Goal: Transaction & Acquisition: Subscribe to service/newsletter

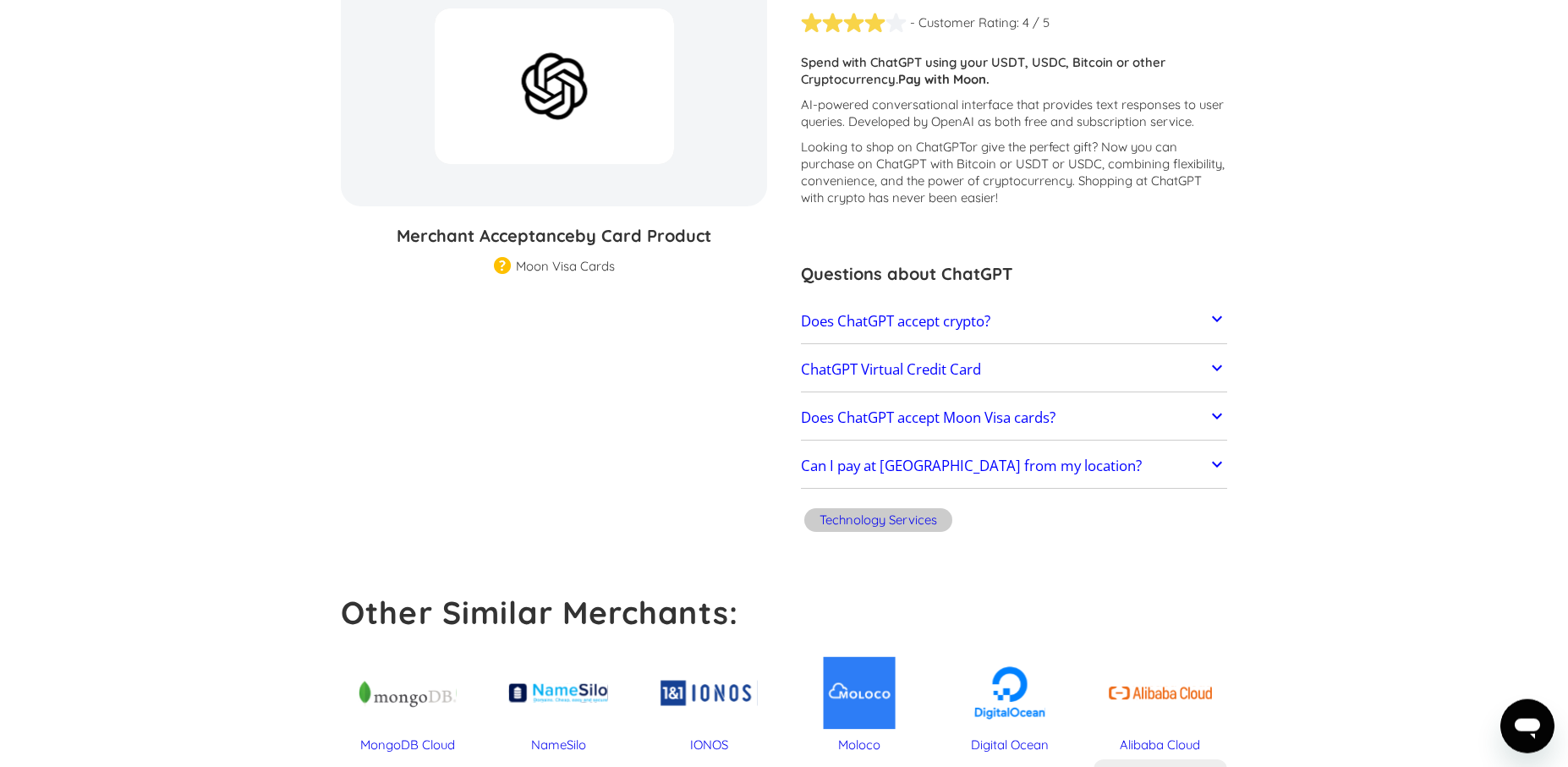
scroll to position [233, 0]
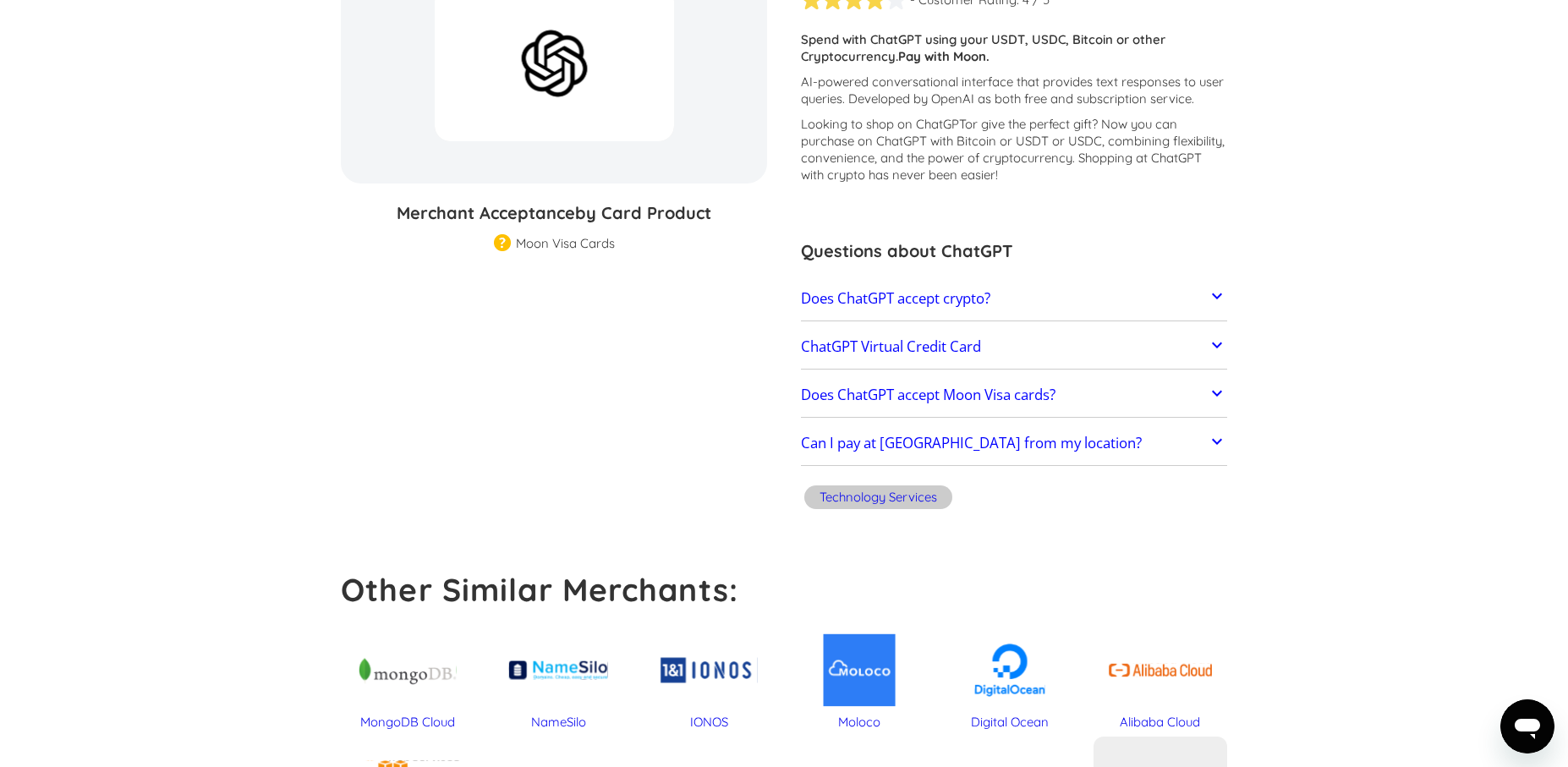
click at [1215, 292] on icon at bounding box center [1217, 296] width 20 height 20
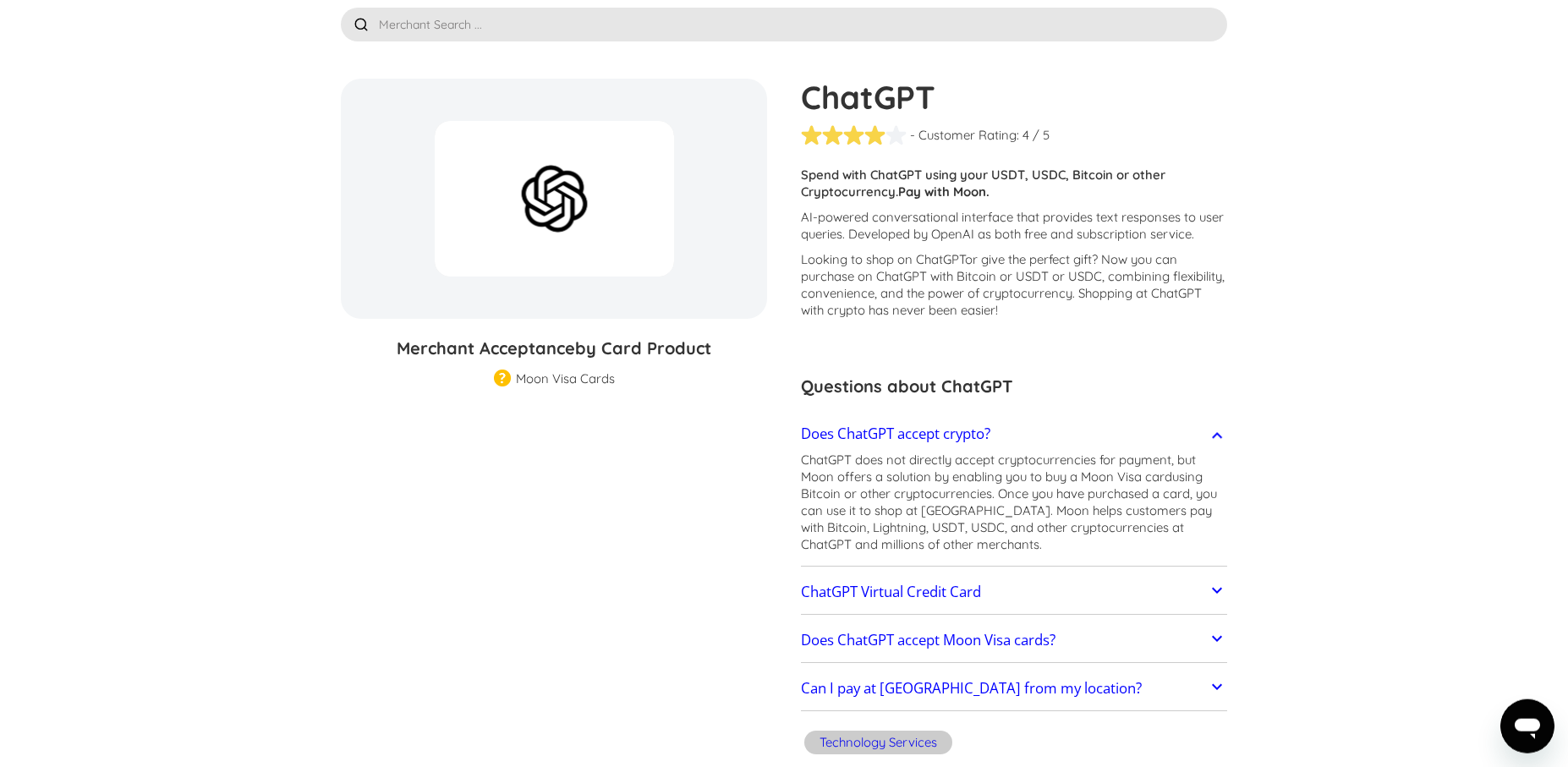
scroll to position [0, 0]
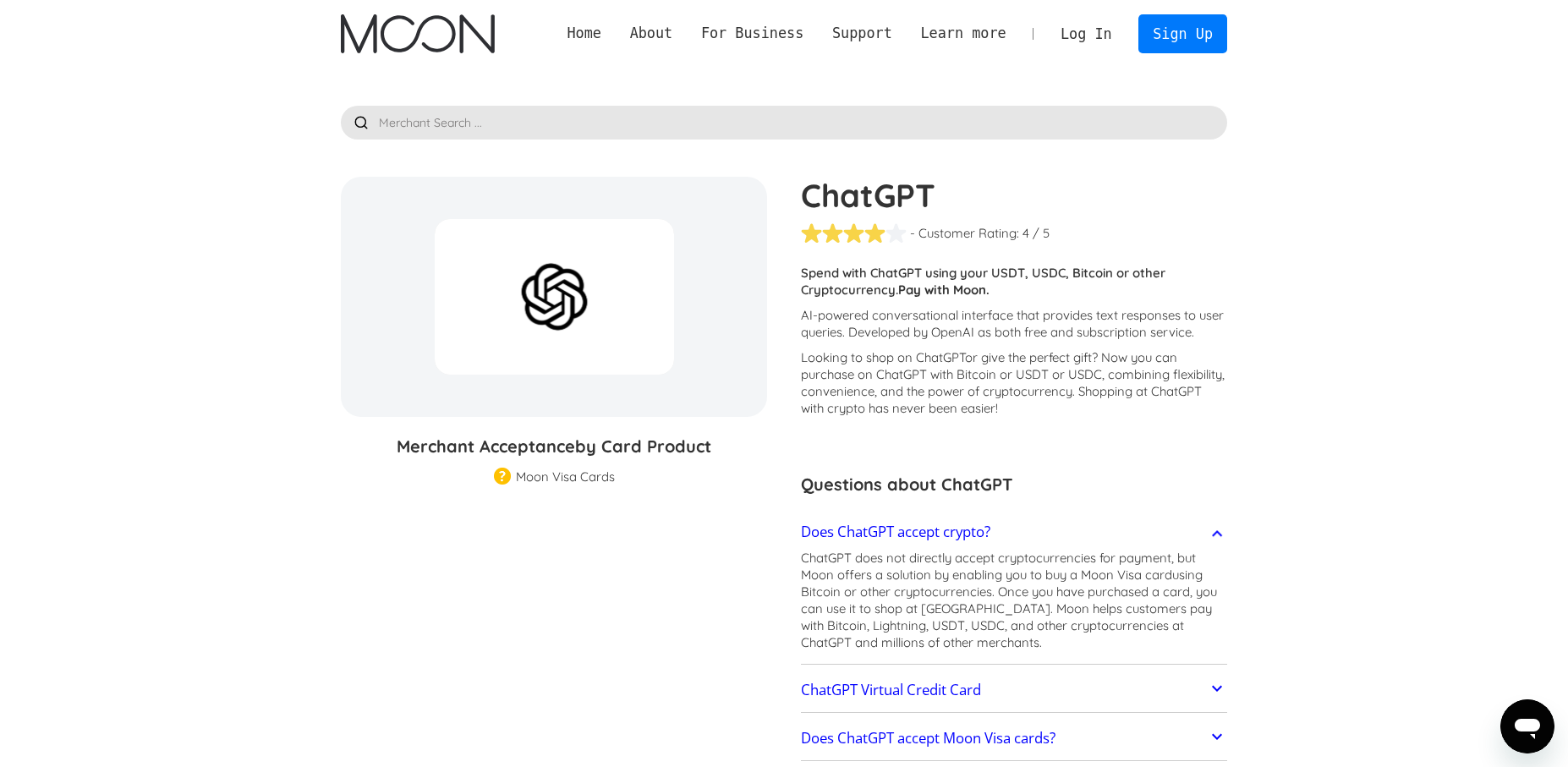
click at [1235, 86] on div at bounding box center [783, 103] width 936 height 72
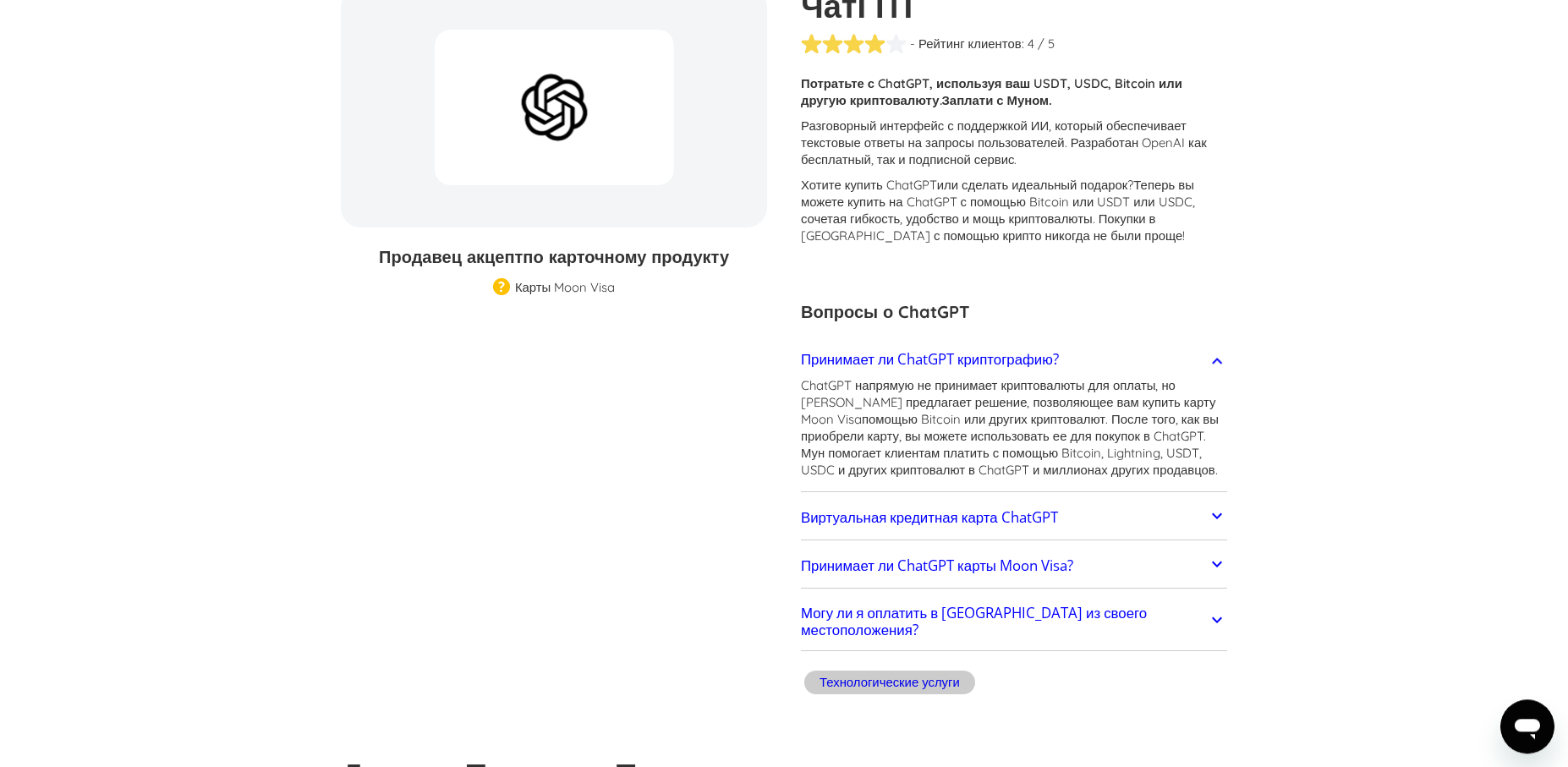
scroll to position [353, 0]
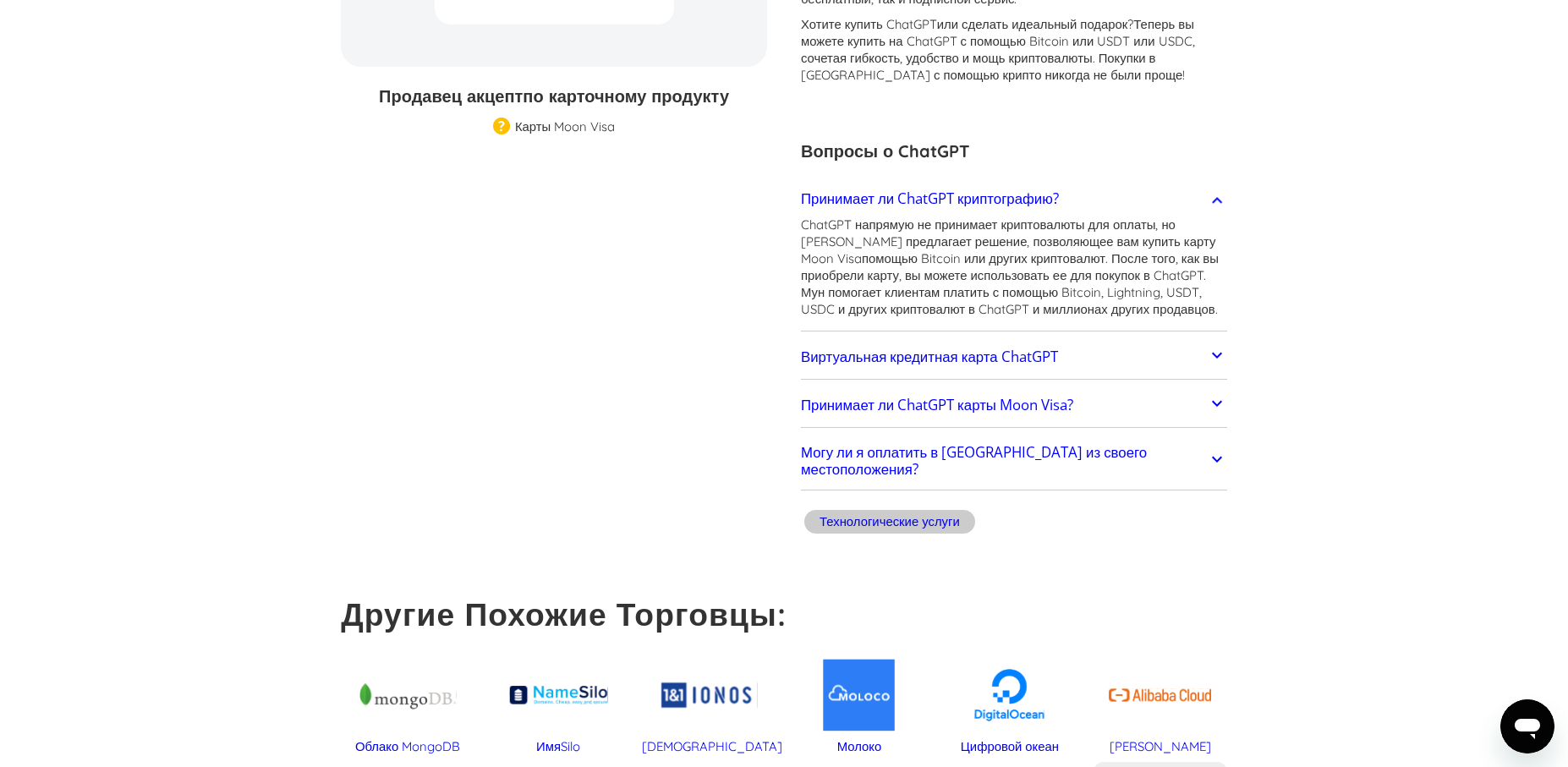
click at [1216, 365] on icon at bounding box center [1217, 355] width 20 height 20
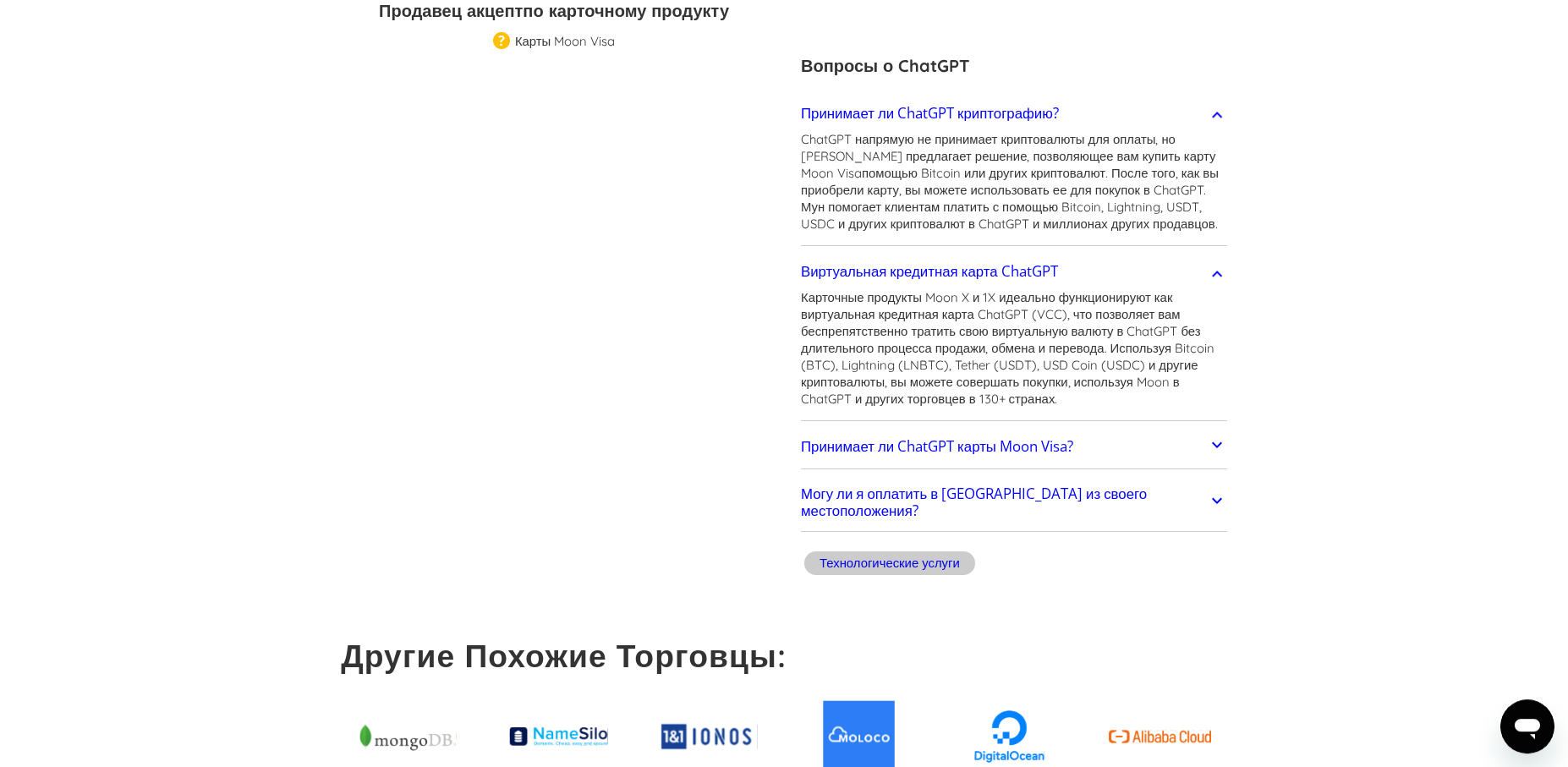
scroll to position [470, 0]
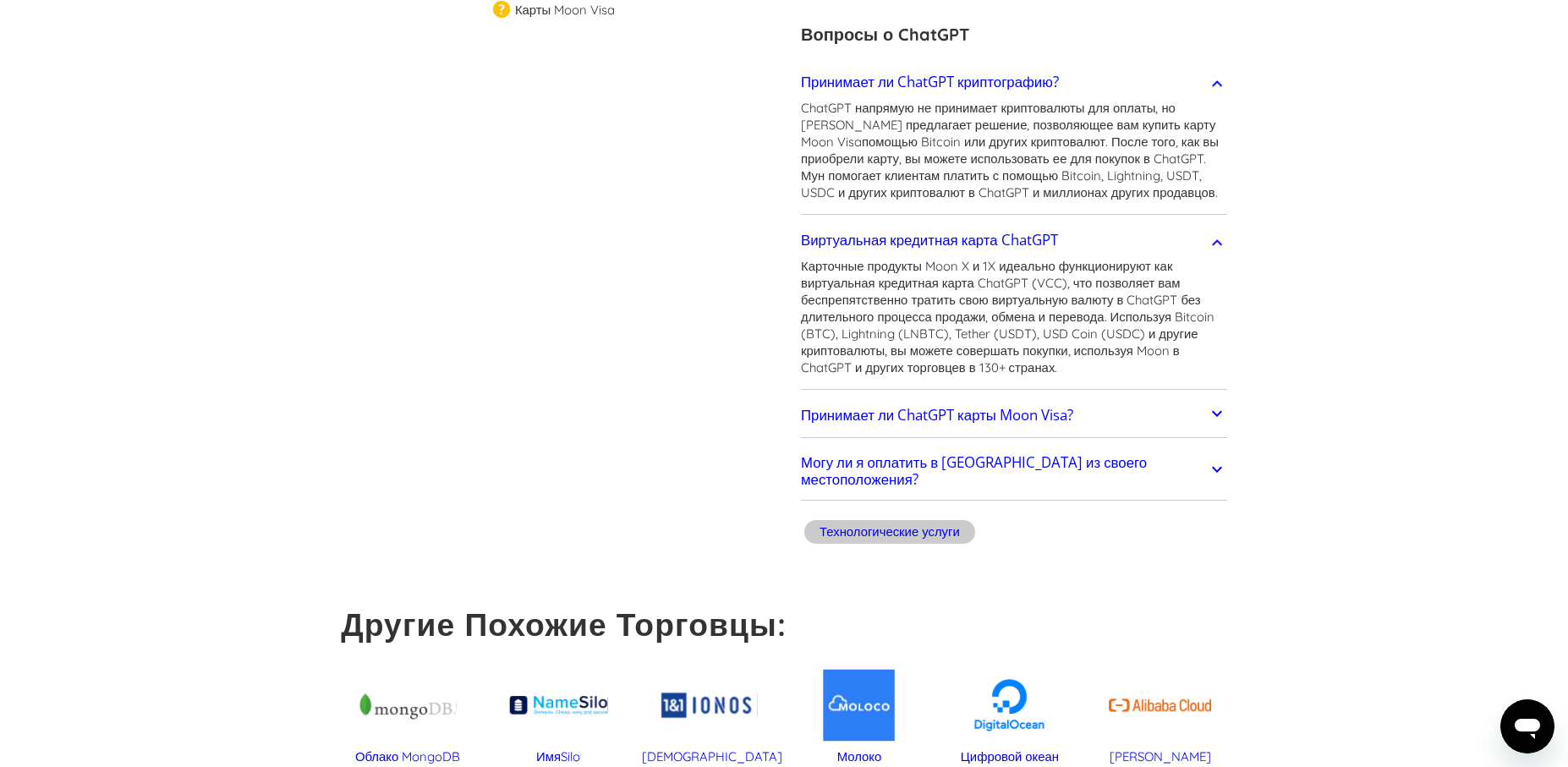
click at [1223, 423] on icon at bounding box center [1217, 413] width 20 height 20
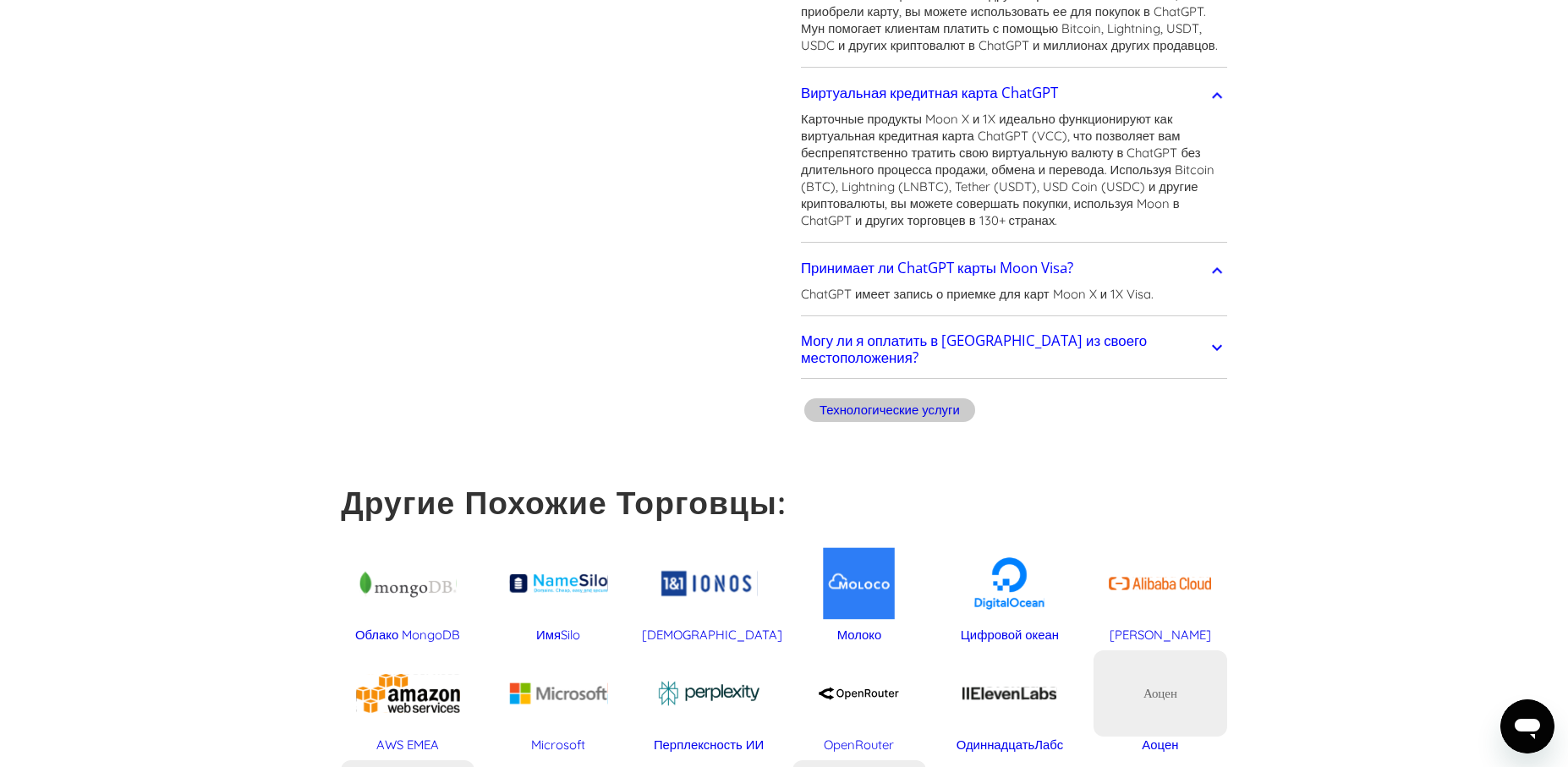
scroll to position [586, 0]
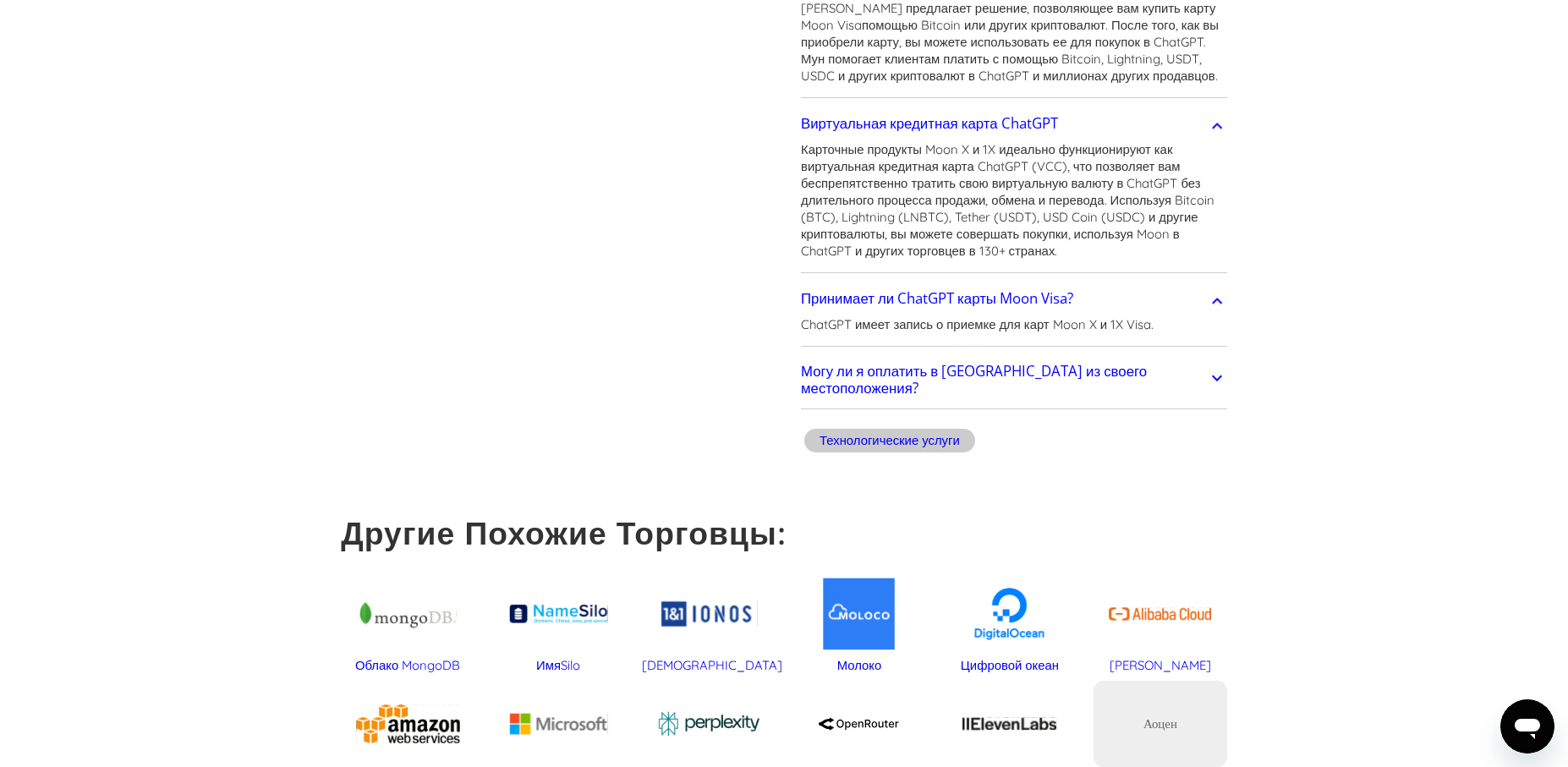
click at [1218, 388] on icon at bounding box center [1217, 378] width 20 height 20
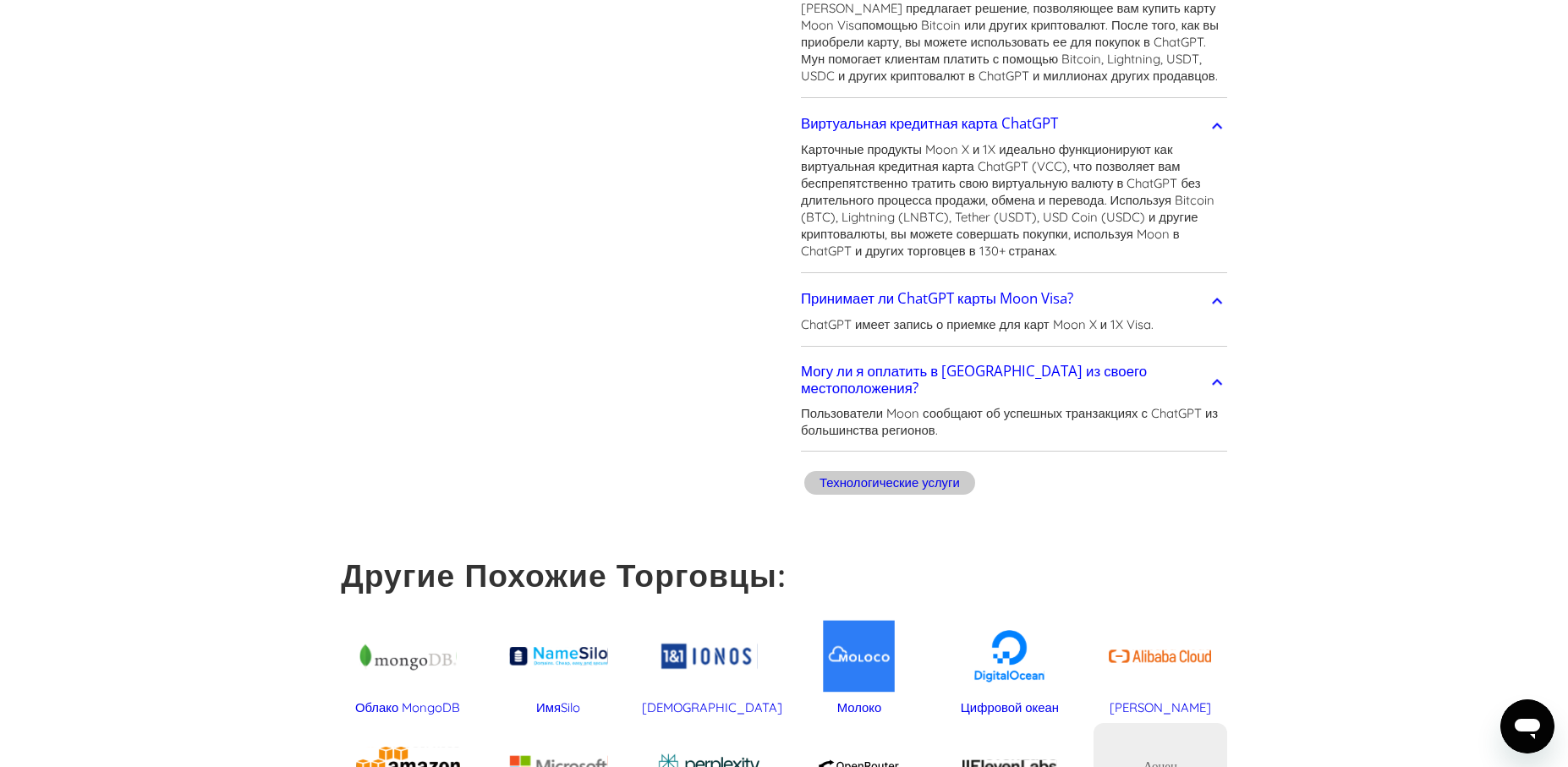
click at [953, 494] on div "Технологические услуги" at bounding box center [889, 483] width 171 height 24
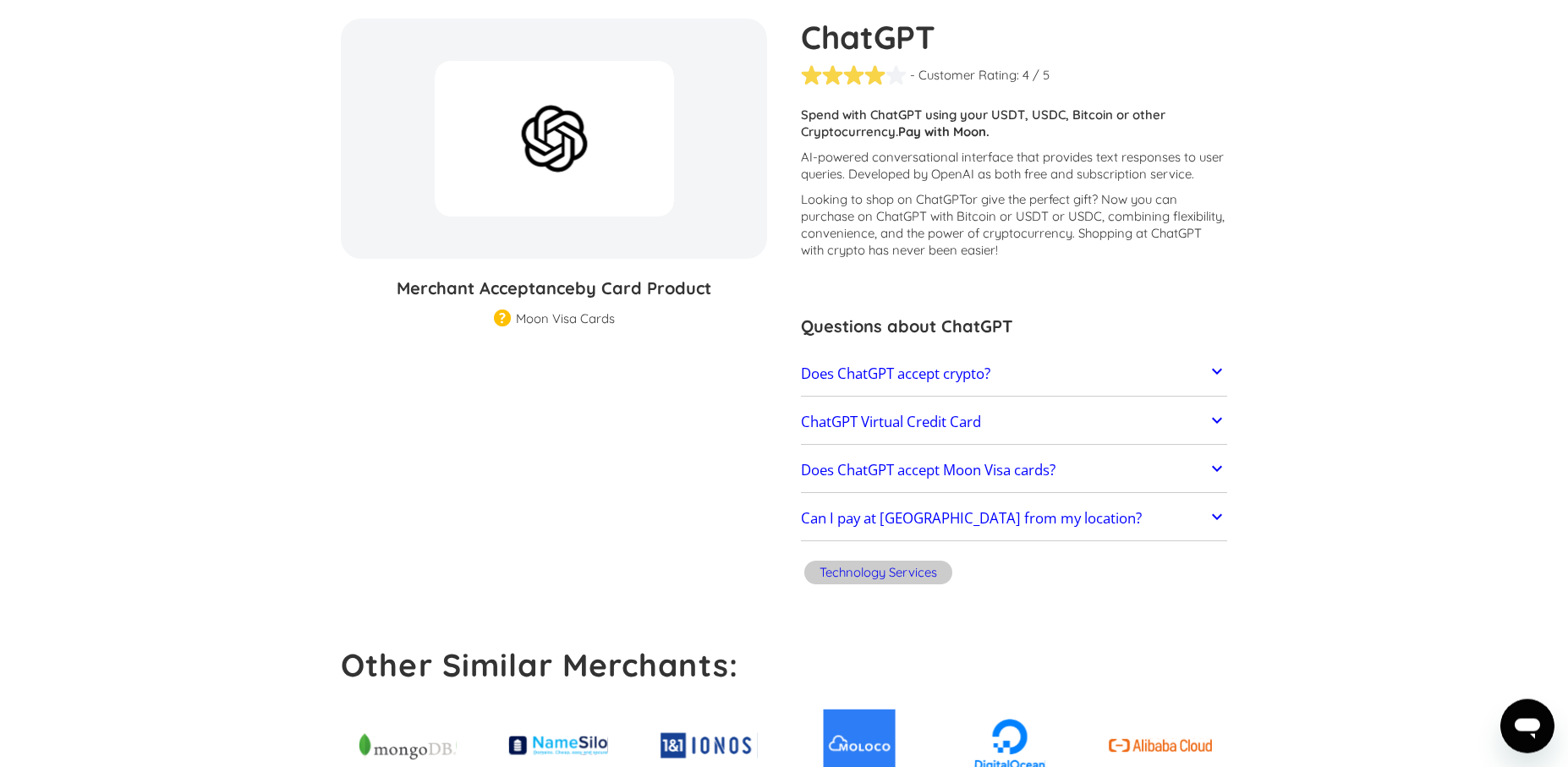
scroll to position [4, 0]
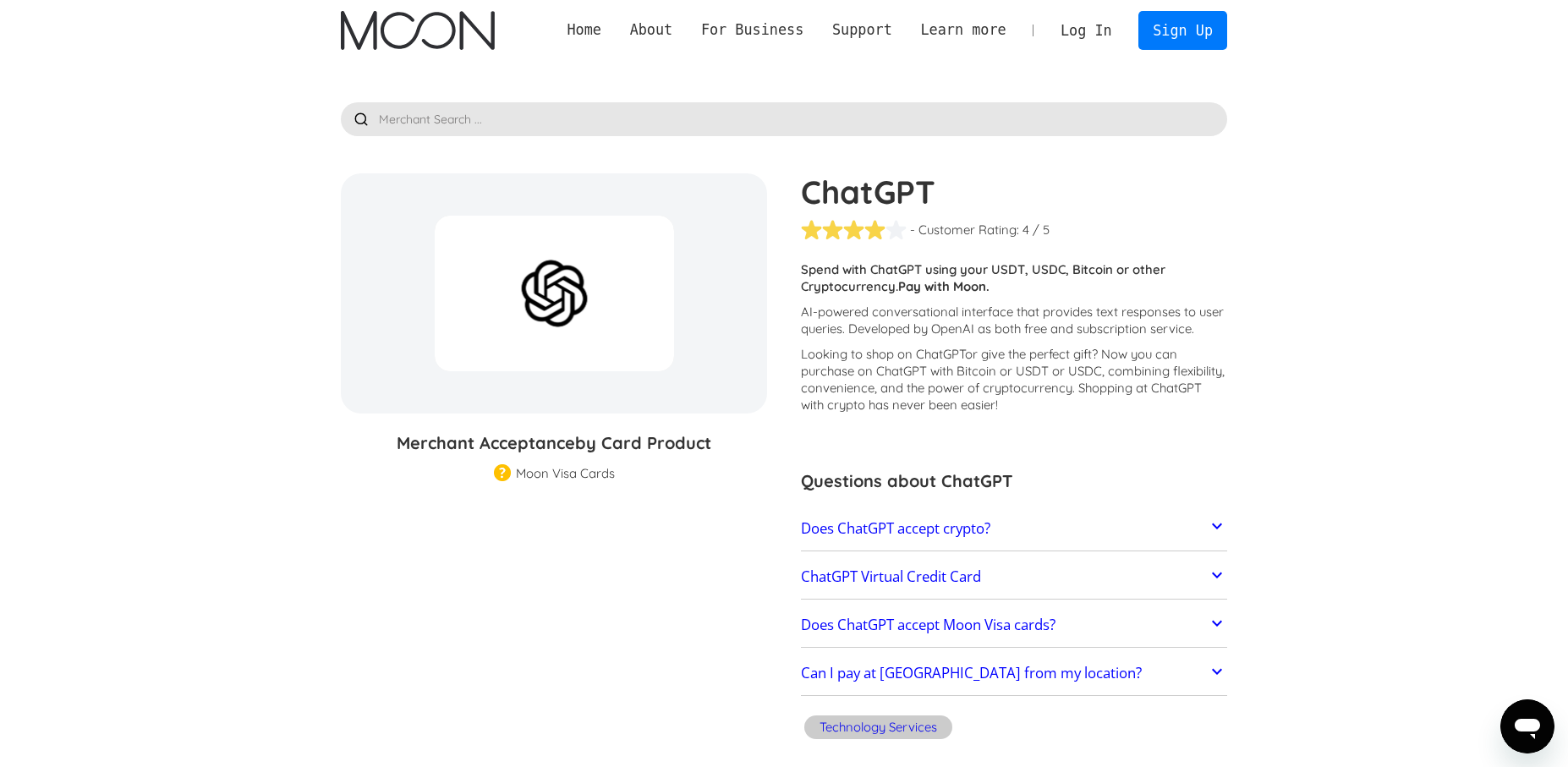
click at [1217, 525] on icon at bounding box center [1217, 525] width 20 height 20
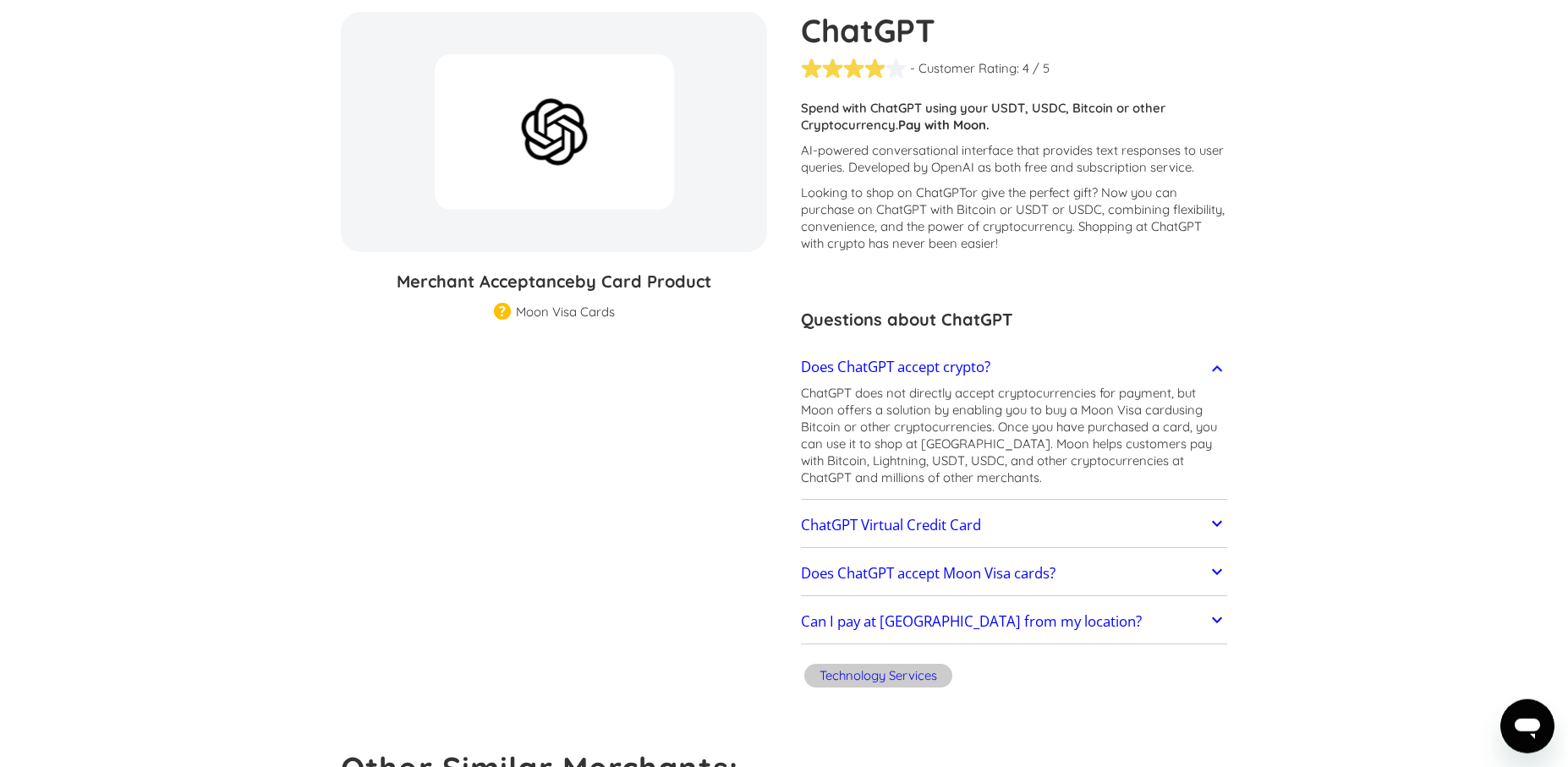
scroll to position [237, 0]
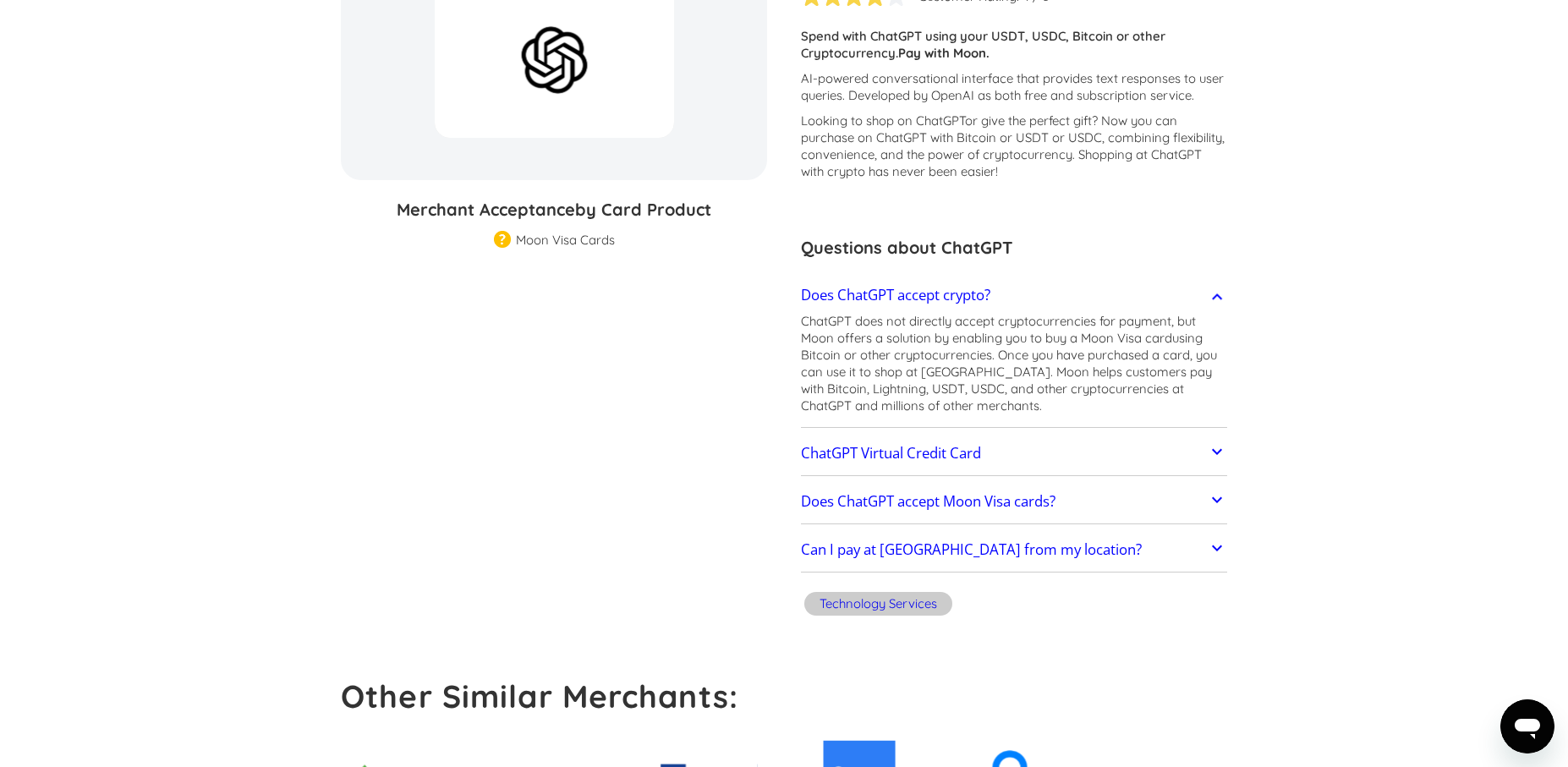
click at [1203, 450] on link "ChatGPT Virtual Credit Card" at bounding box center [1014, 453] width 426 height 36
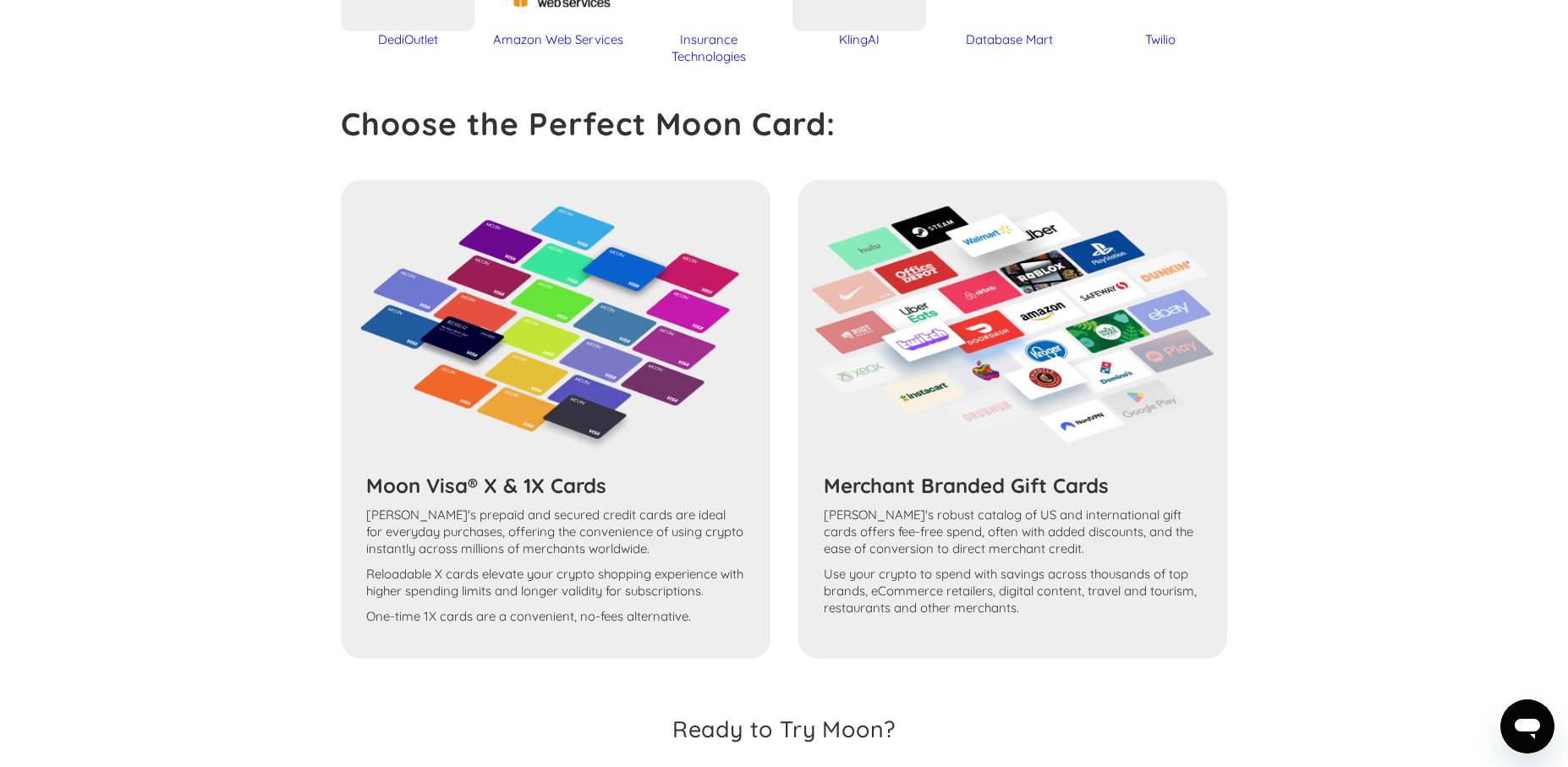
scroll to position [1403, 0]
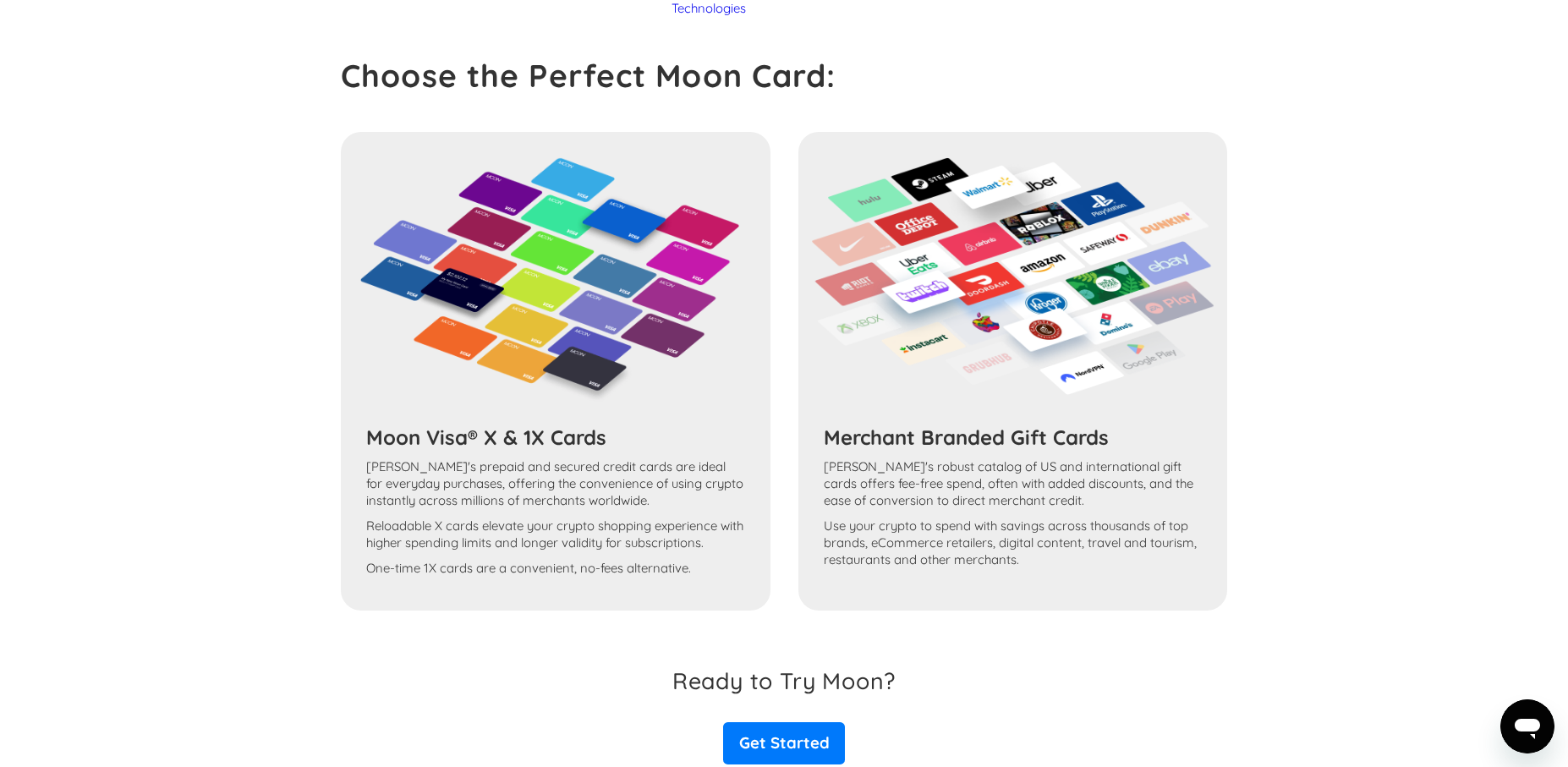
click at [619, 341] on div "Moon Visa® X & 1X Cards Moon's prepaid and secured credit cards are ideal for e…" at bounding box center [783, 371] width 886 height 478
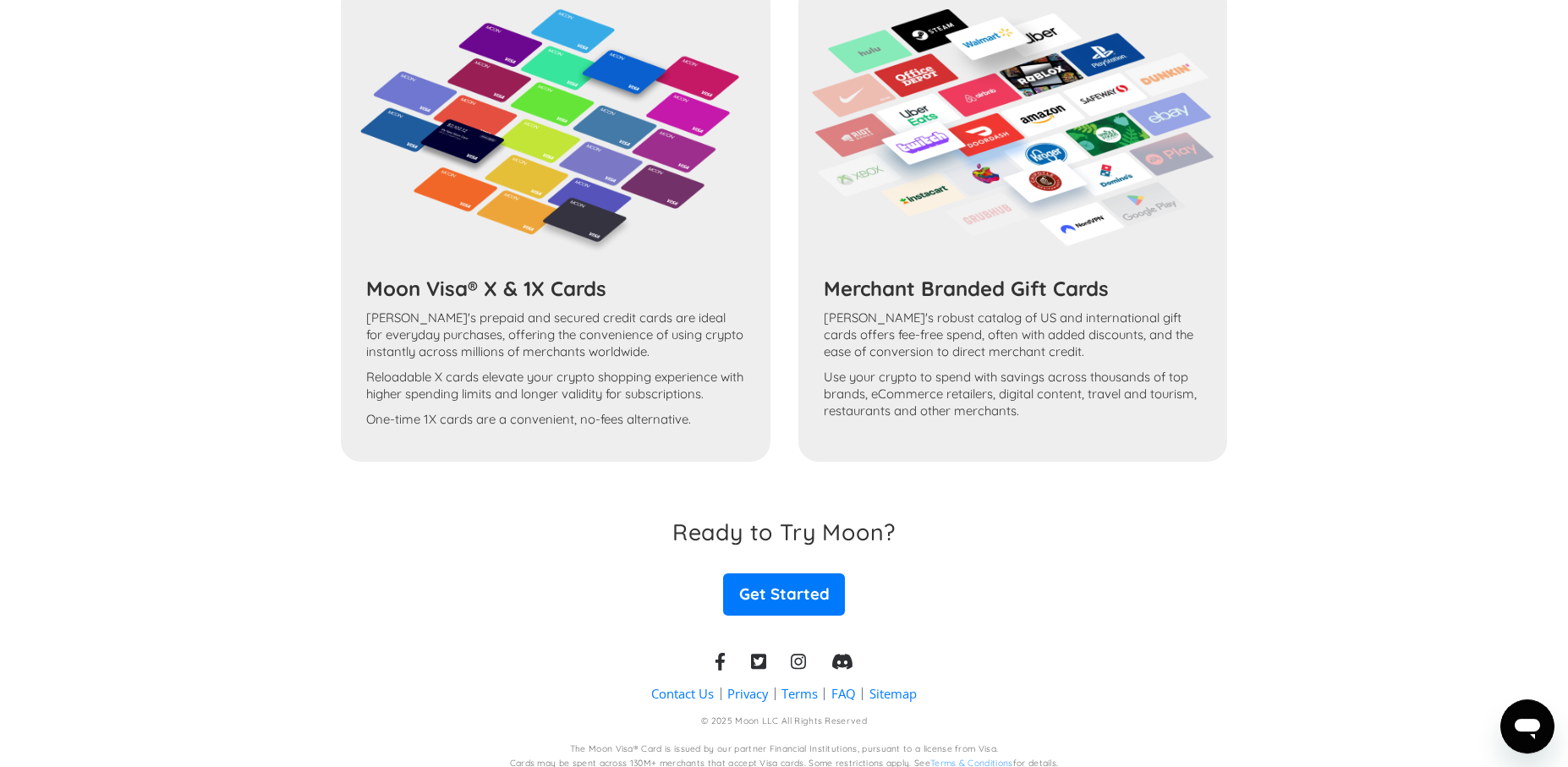
scroll to position [1566, 0]
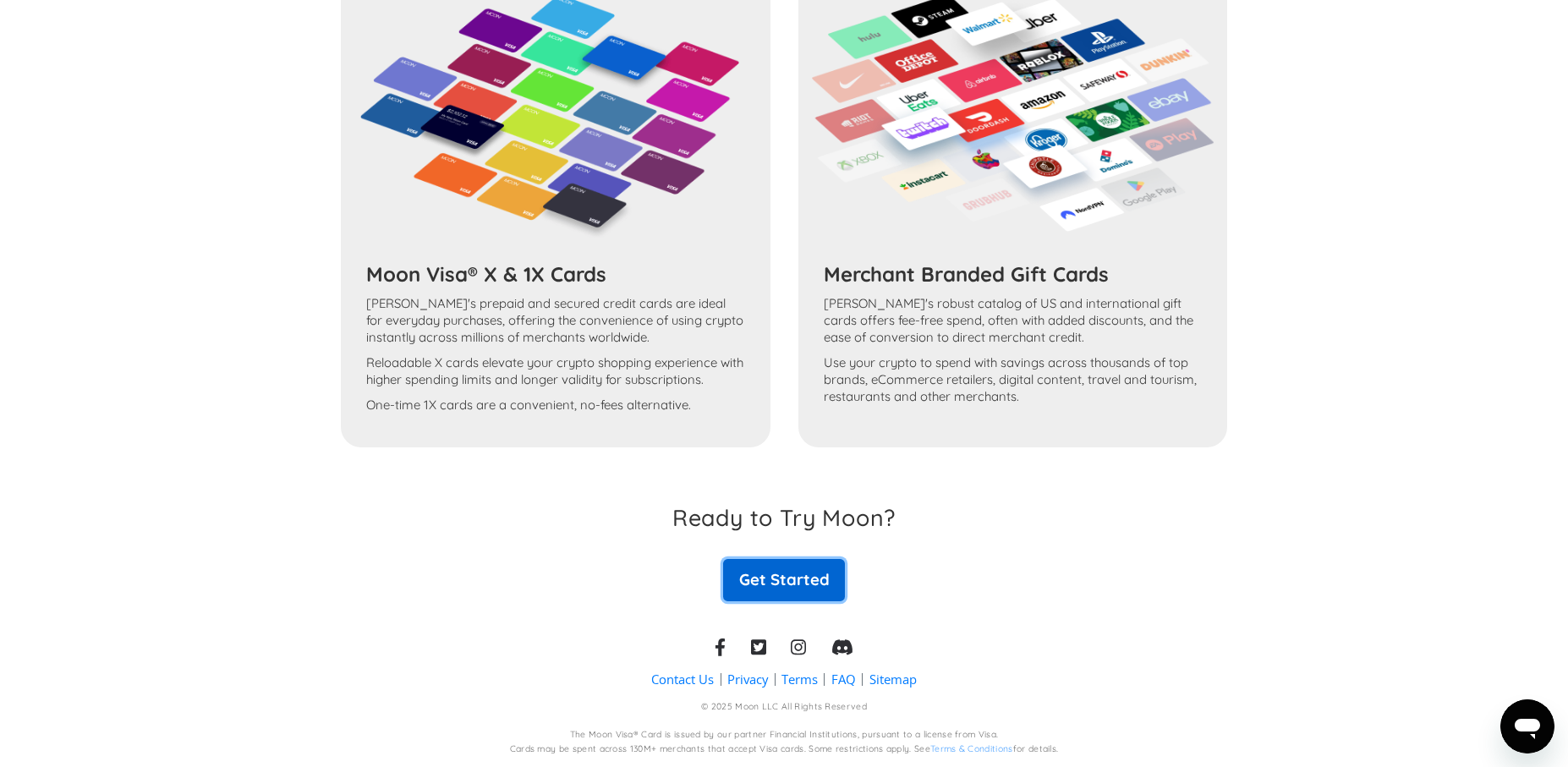
click at [807, 579] on link "Get Started" at bounding box center [784, 580] width 122 height 42
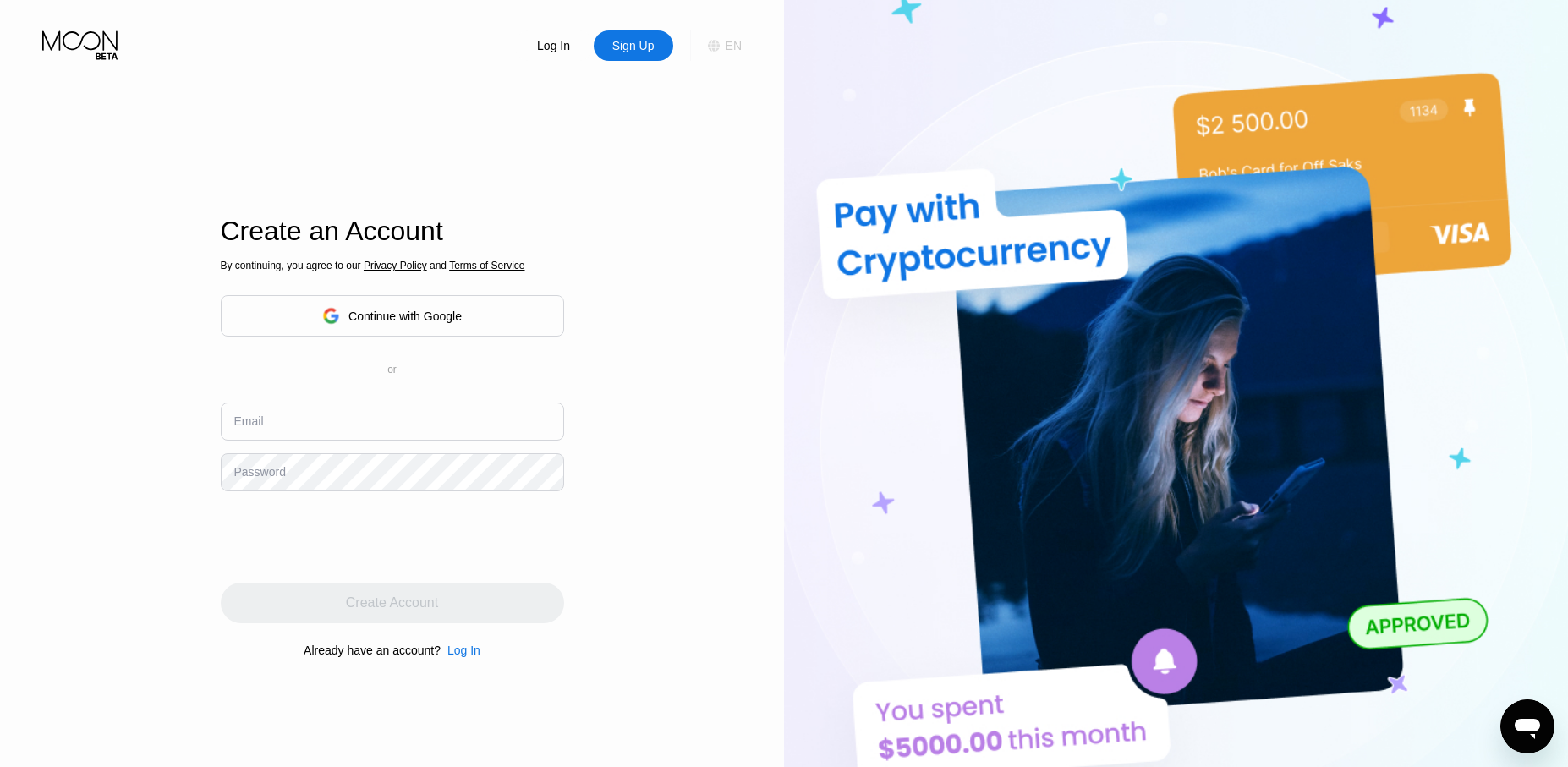
click at [731, 44] on div "EN" at bounding box center [733, 45] width 16 height 14
click at [690, 135] on img at bounding box center [698, 129] width 17 height 17
click at [755, 372] on div "Log In Sign Up EN Language English English Spanish Save Create an Account By co…" at bounding box center [392, 421] width 784 height 844
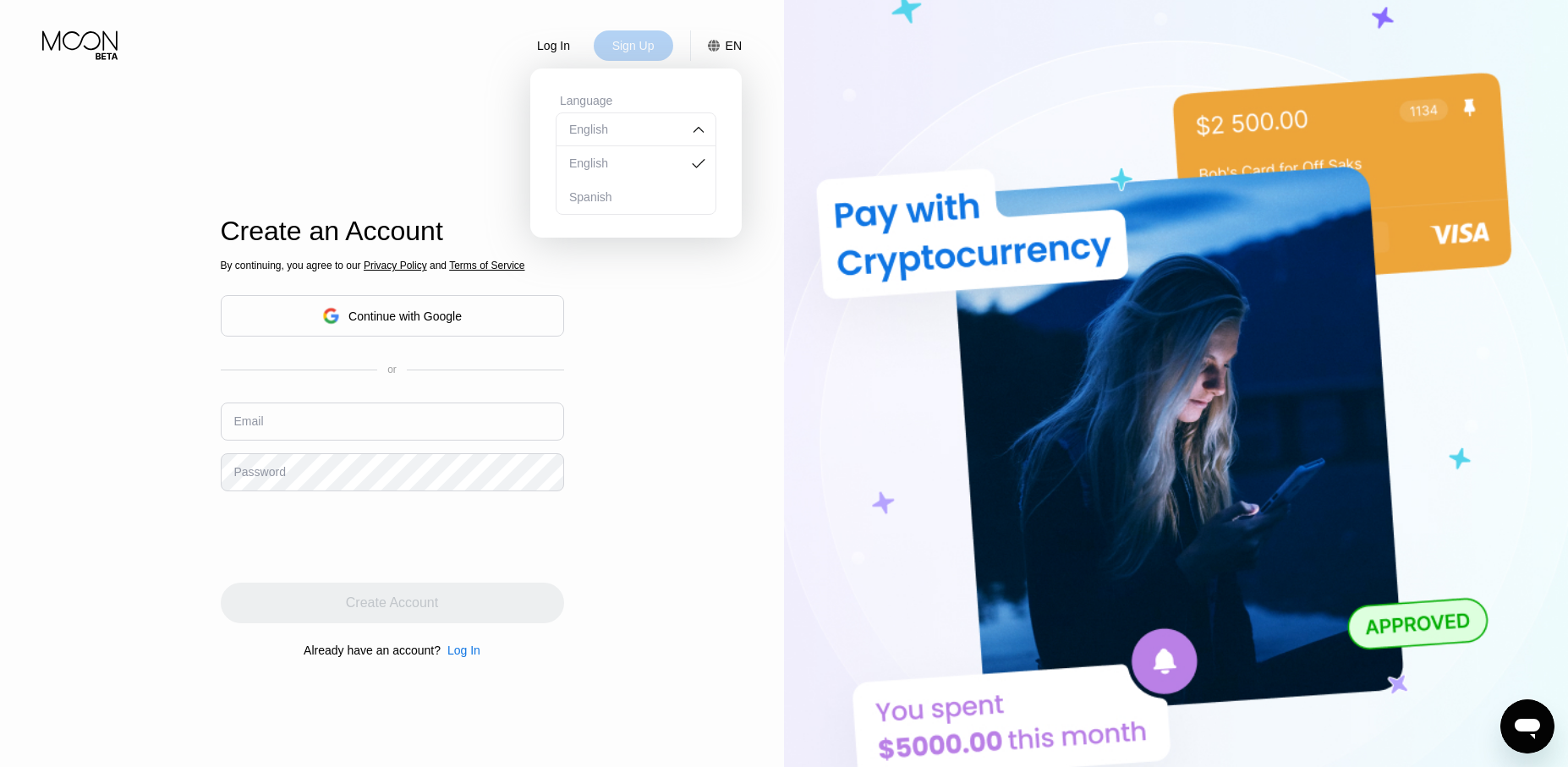
click at [637, 51] on div "Sign Up" at bounding box center [634, 45] width 46 height 17
drag, startPoint x: 707, startPoint y: 345, endPoint x: 706, endPoint y: 331, distance: 14.0
click at [706, 333] on div "Log In Sign Up EN Language English English Spanish Save Create an Account By co…" at bounding box center [392, 421] width 784 height 844
click at [730, 47] on div "EN" at bounding box center [733, 45] width 16 height 14
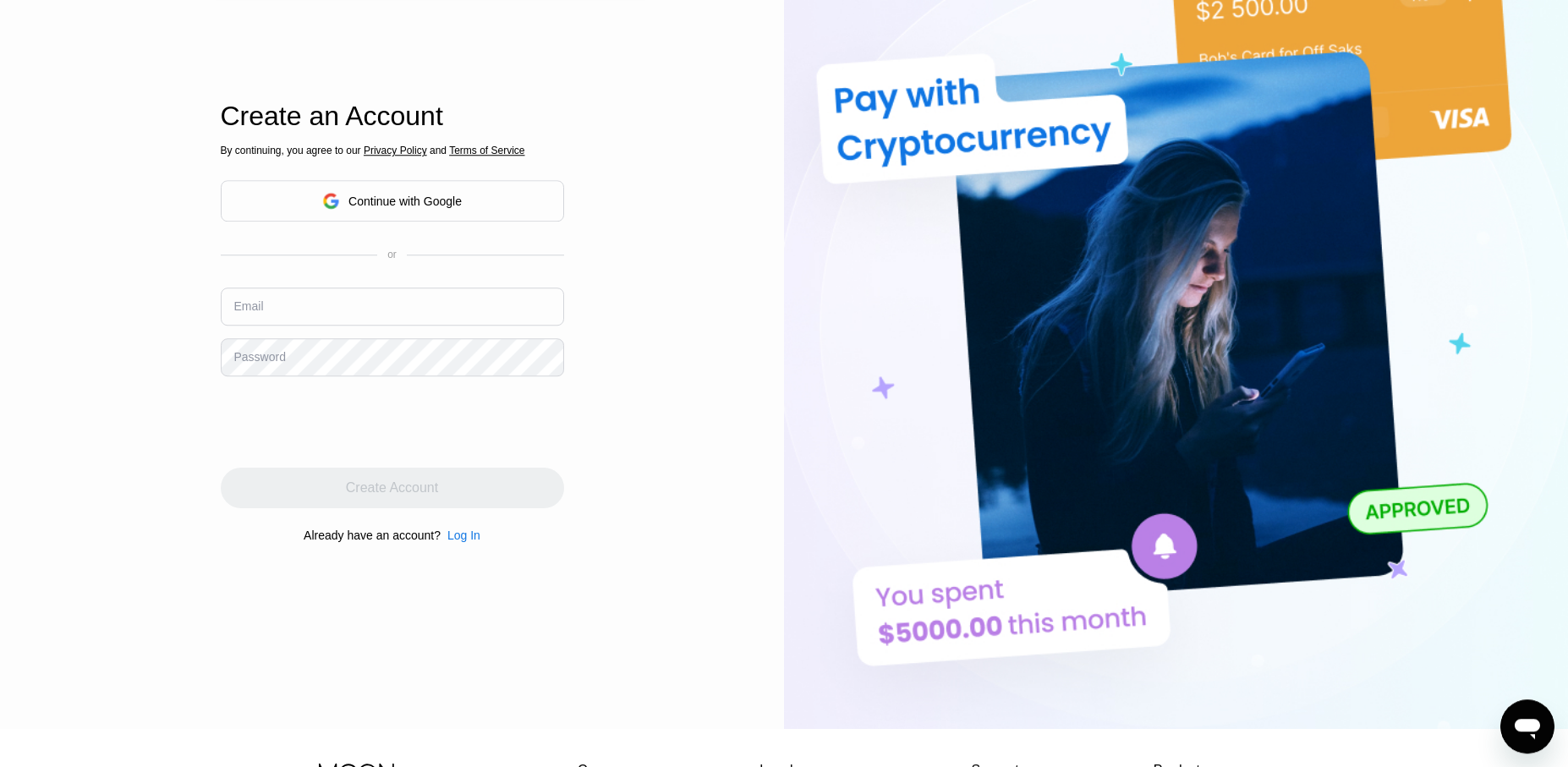
scroll to position [110, 0]
